Goal: Information Seeking & Learning: Learn about a topic

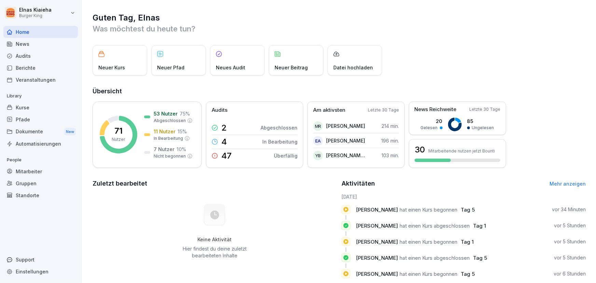
click at [41, 68] on div "Berichte" at bounding box center [40, 68] width 74 height 12
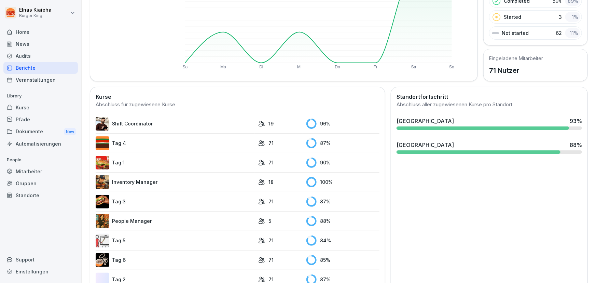
scroll to position [124, 0]
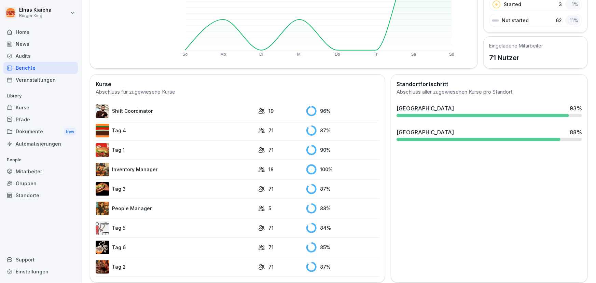
click at [122, 227] on link "Tag 5" at bounding box center [175, 228] width 159 height 14
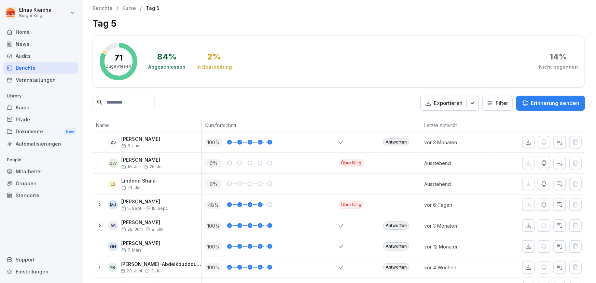
click at [496, 104] on html "Elnas Kiaieha Burger King Home News Audits Berichte Veranstaltungen Library Kur…" at bounding box center [298, 141] width 596 height 283
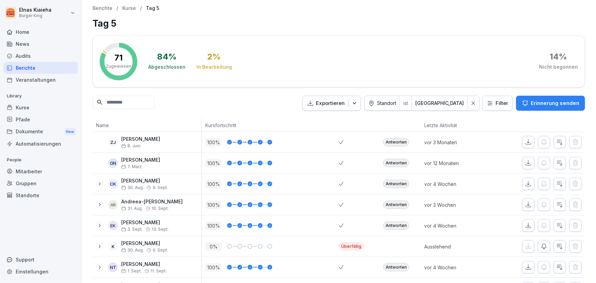
click at [134, 103] on input at bounding box center [124, 102] width 62 height 13
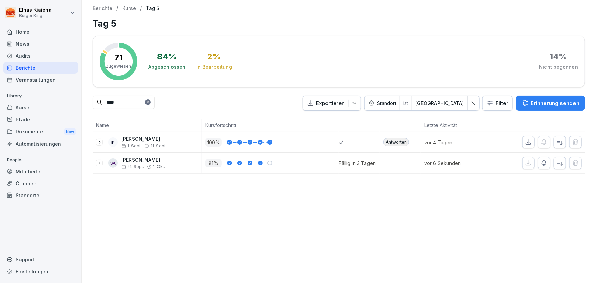
type input "****"
